Goal: Transaction & Acquisition: Purchase product/service

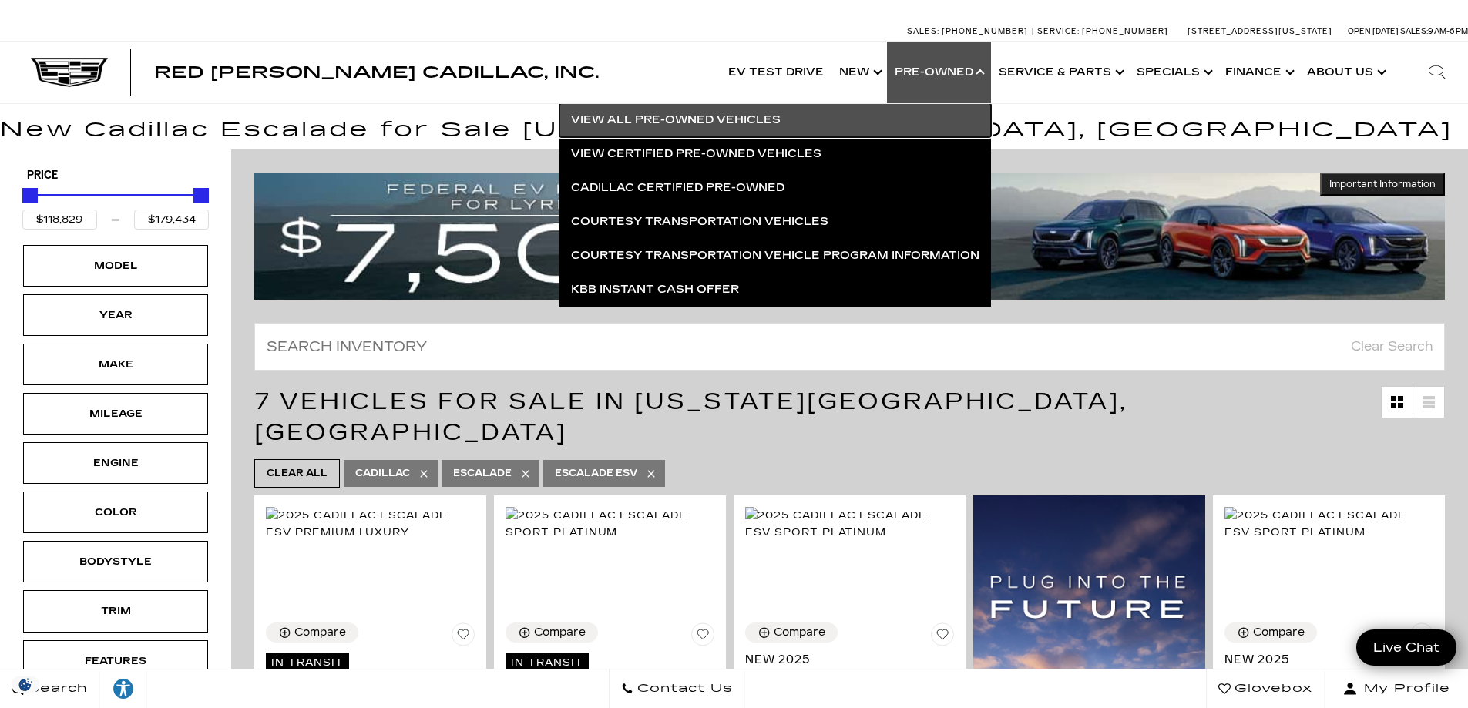
click at [728, 123] on link "View All Pre-Owned Vehicles" at bounding box center [774, 120] width 431 height 34
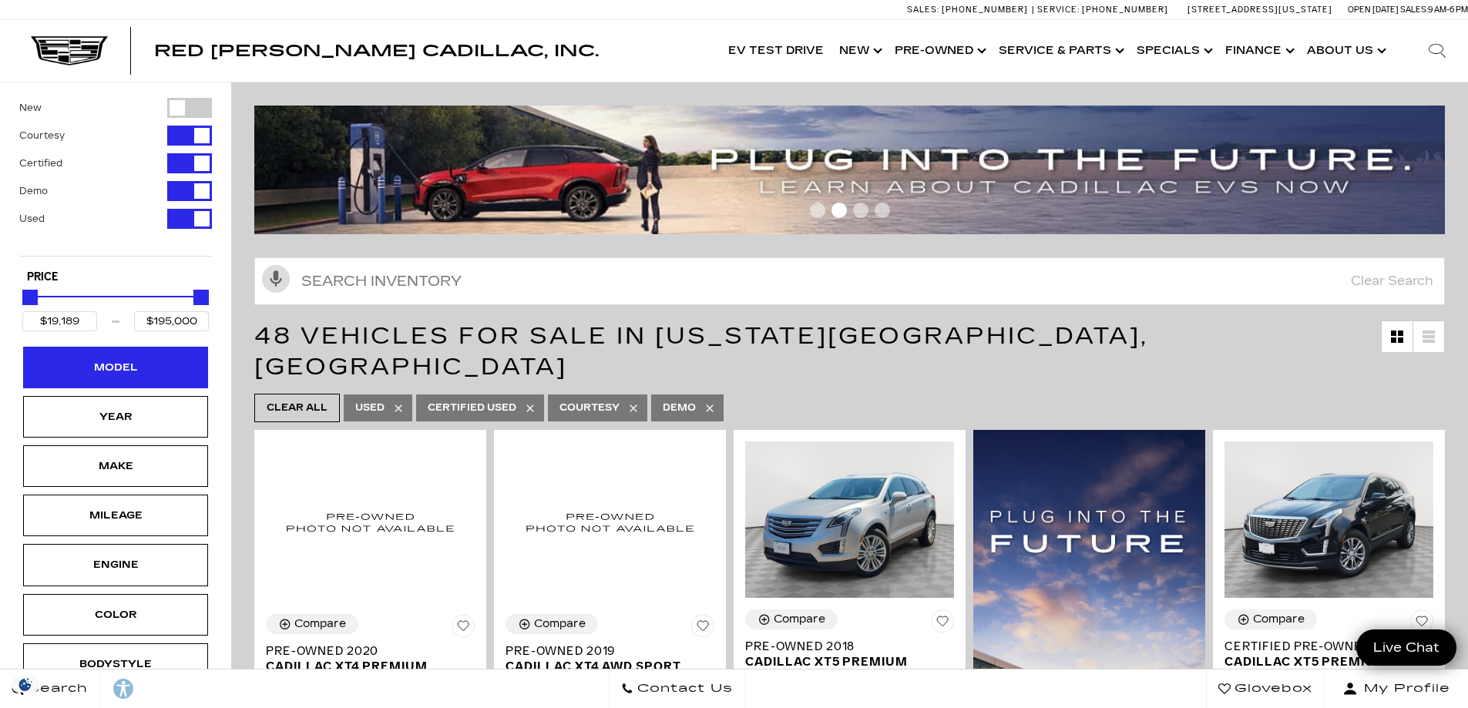
click at [134, 373] on div "Model" at bounding box center [115, 367] width 77 height 17
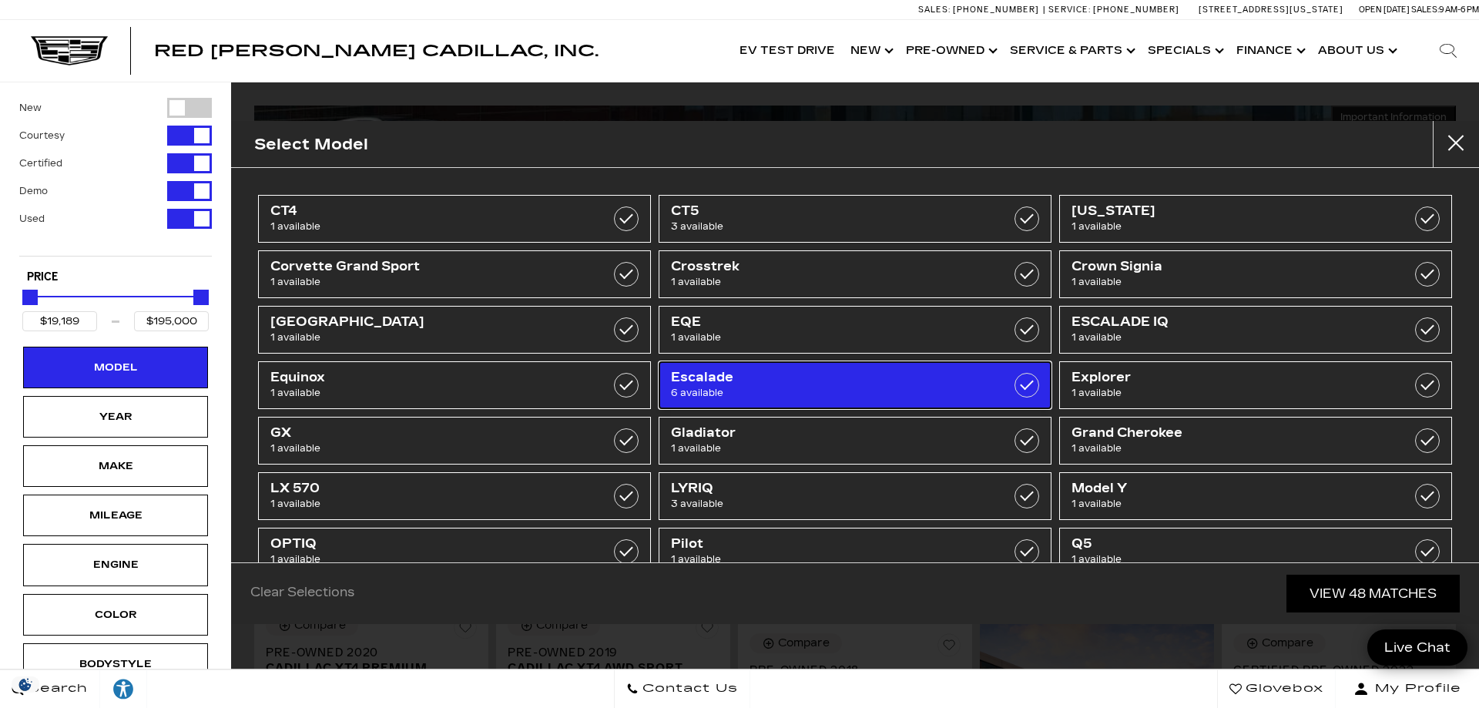
click at [893, 394] on span "6 available" at bounding box center [827, 392] width 313 height 15
type input "$50,189"
checkbox input "true"
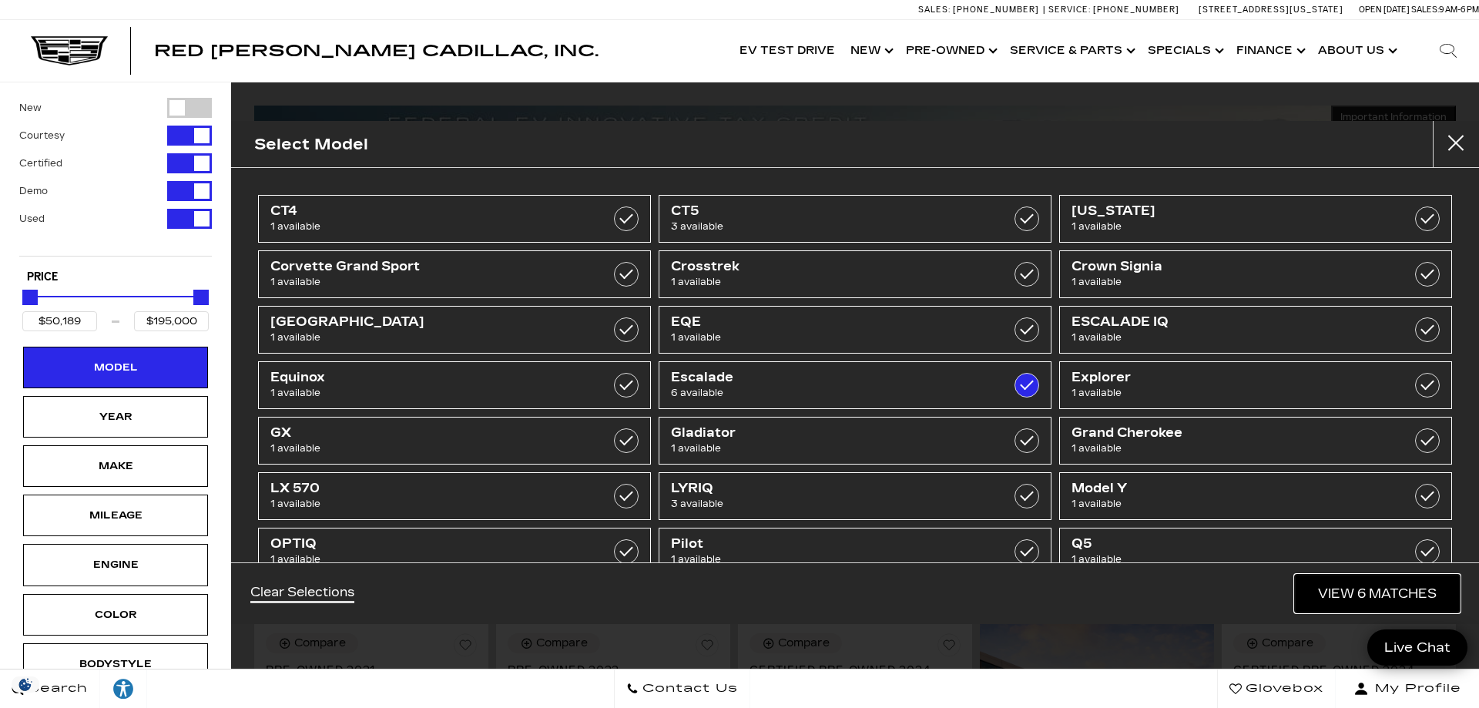
click at [1364, 592] on link "View 6 Matches" at bounding box center [1377, 594] width 165 height 38
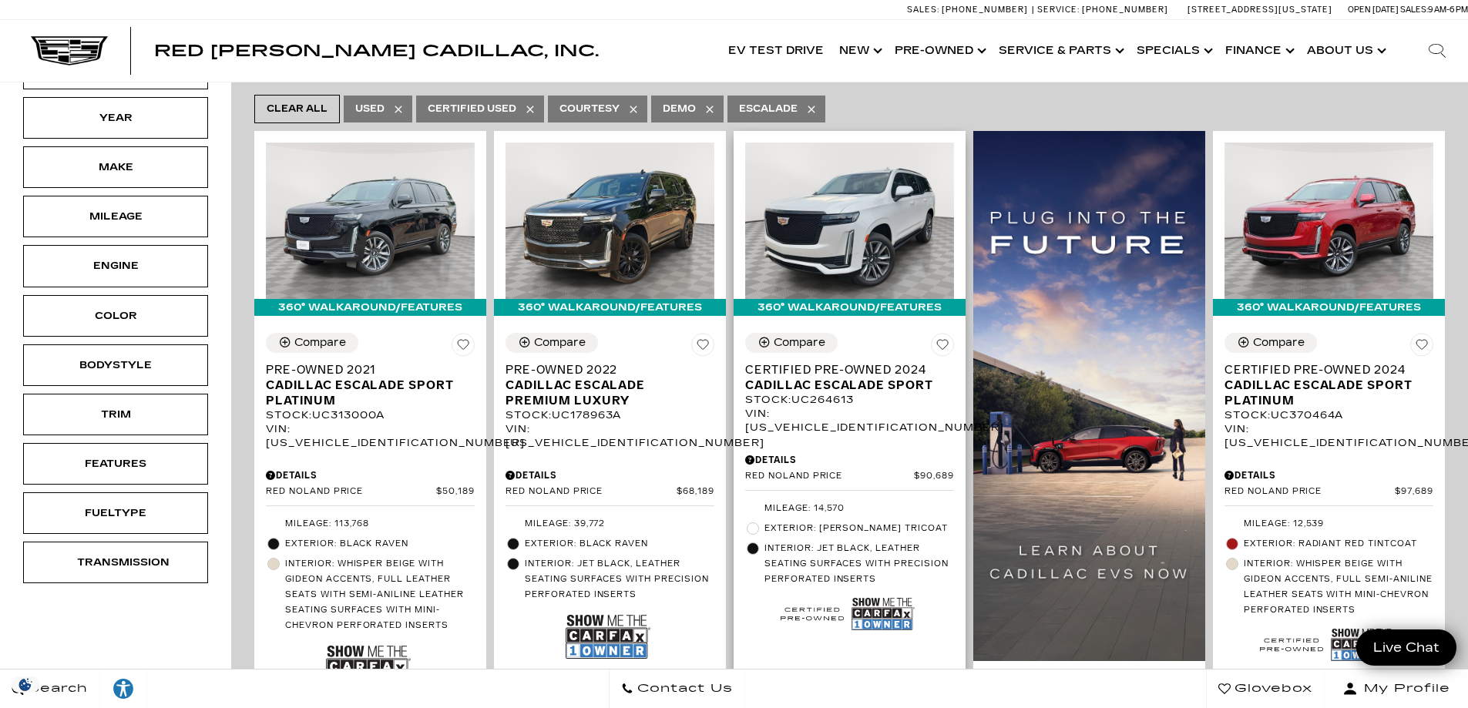
scroll to position [308, 0]
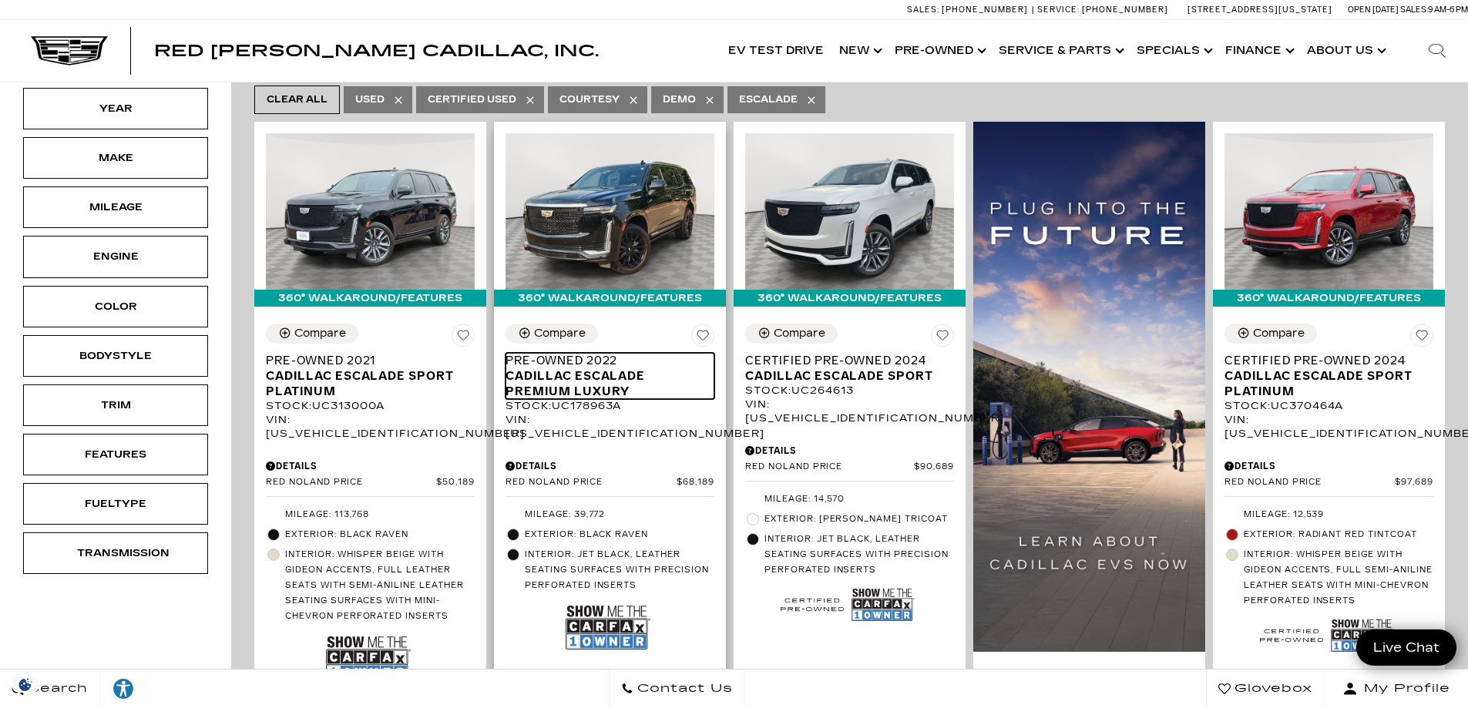
click at [612, 368] on span "Cadillac Escalade Premium Luxury" at bounding box center [603, 383] width 197 height 31
